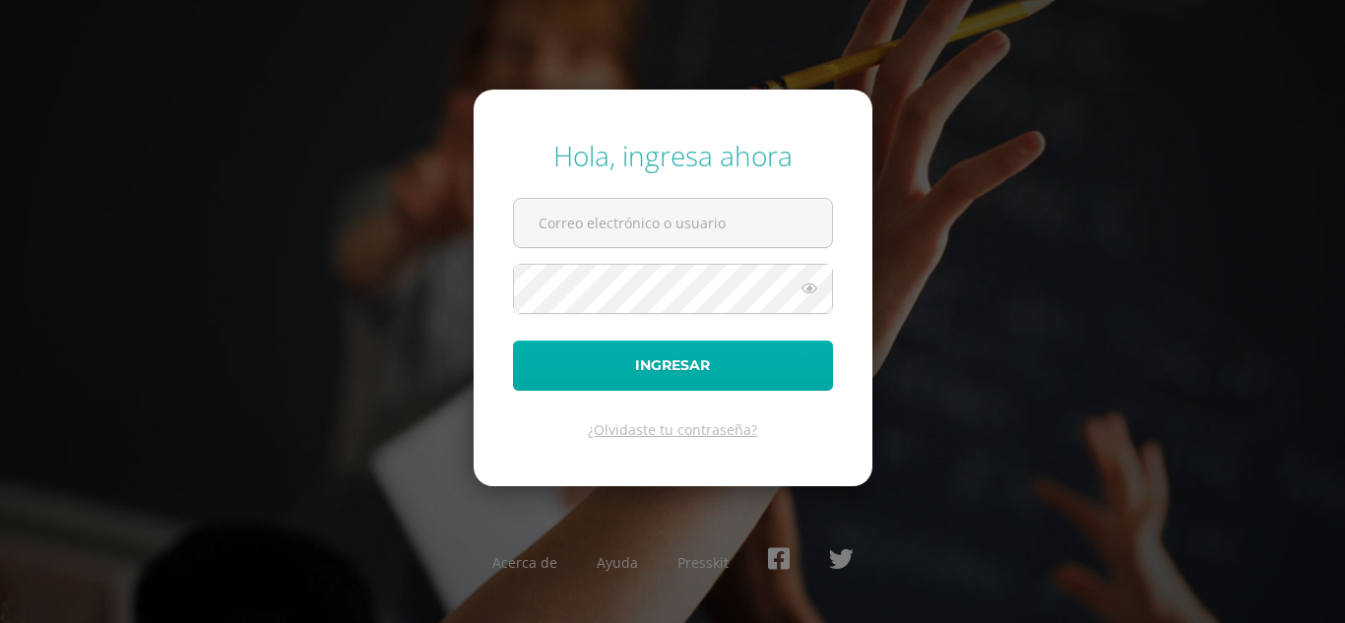
type input "2022038@maiagt.org"
click at [753, 366] on button "Ingresar" at bounding box center [673, 366] width 320 height 50
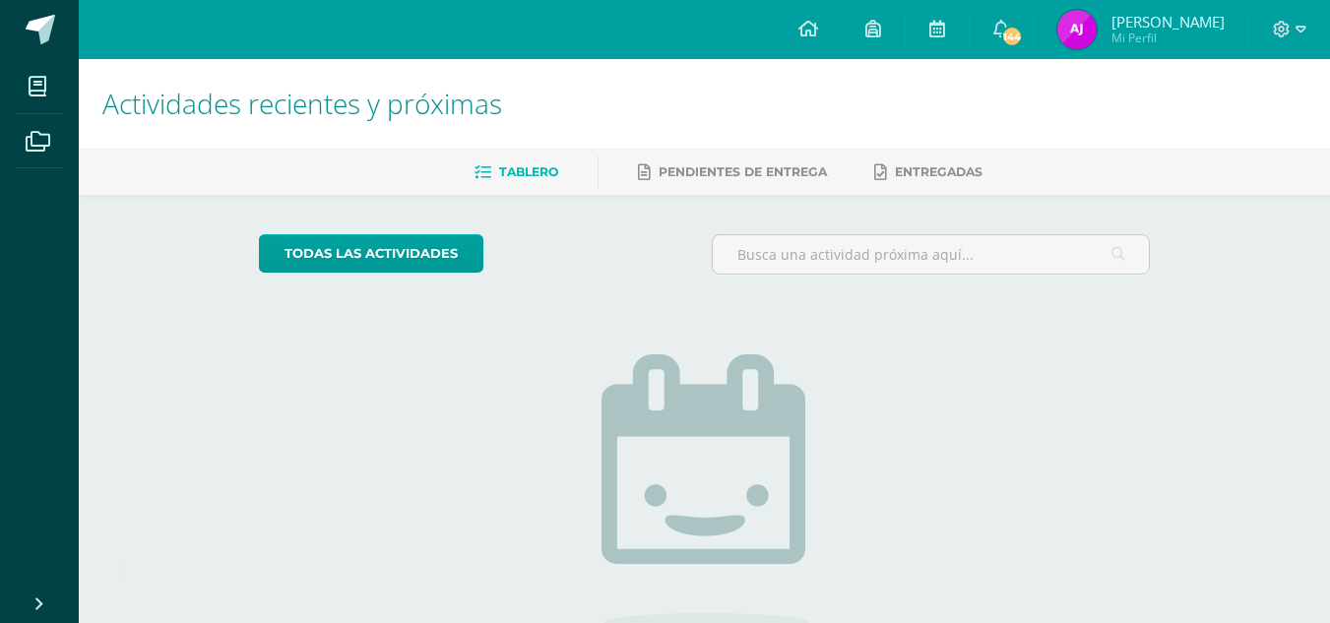
click at [1097, 26] on img at bounding box center [1076, 29] width 39 height 39
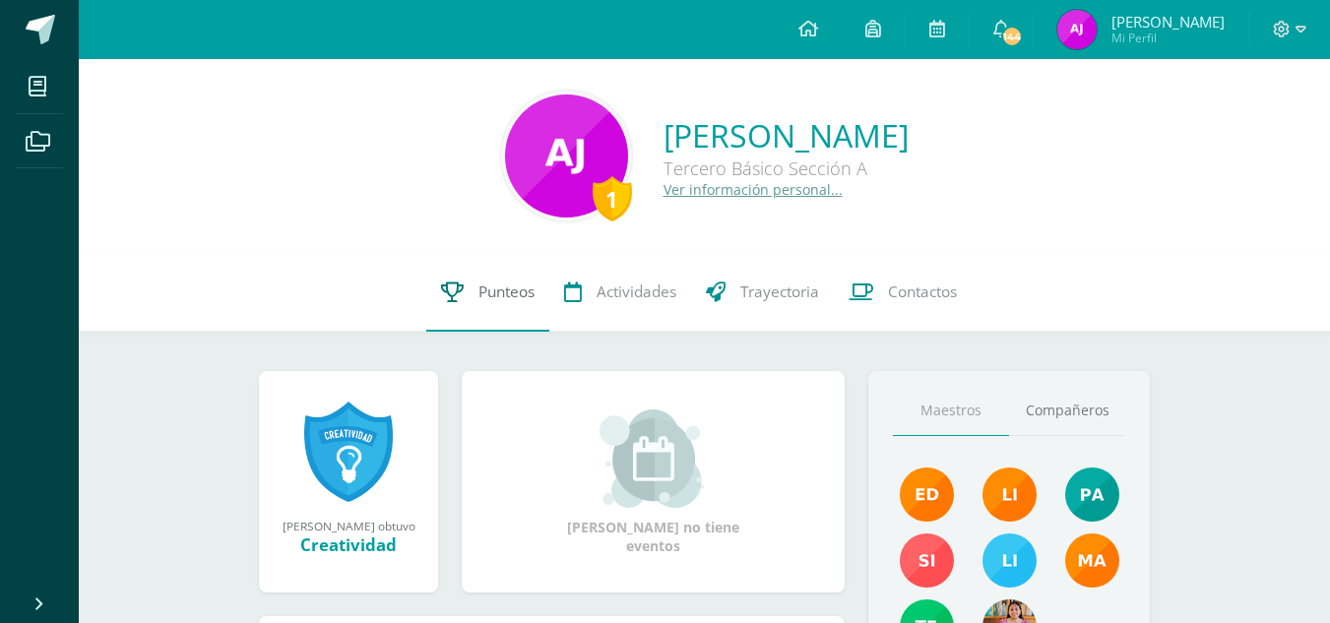
click at [516, 299] on span "Punteos" at bounding box center [506, 292] width 56 height 21
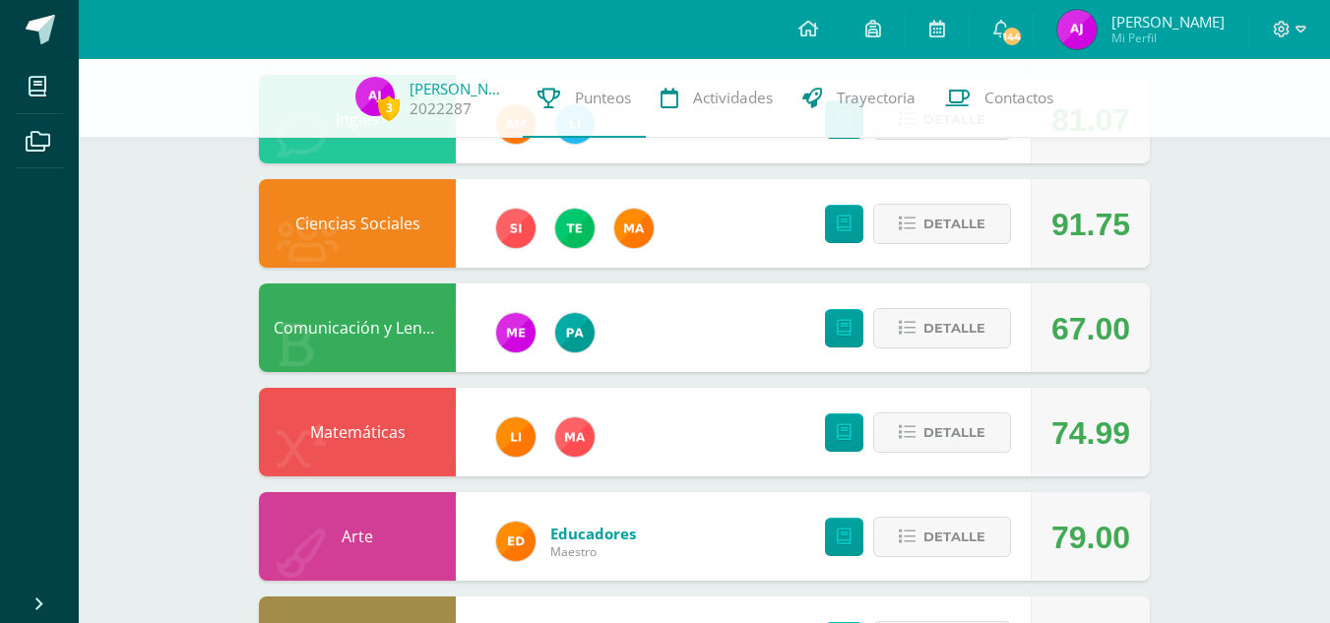
scroll to position [262, 0]
